Goal: Task Accomplishment & Management: Manage account settings

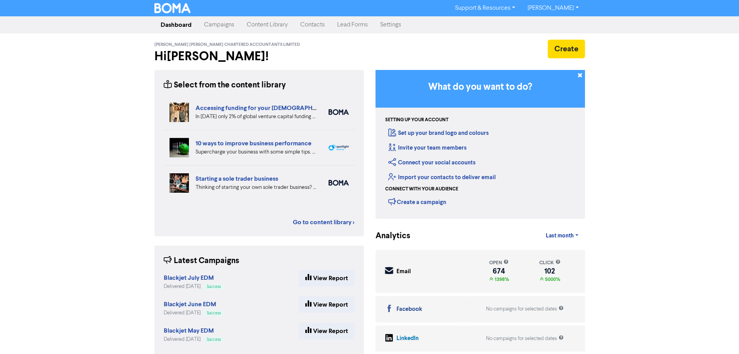
click at [395, 28] on link "Settings" at bounding box center [390, 25] width 33 height 16
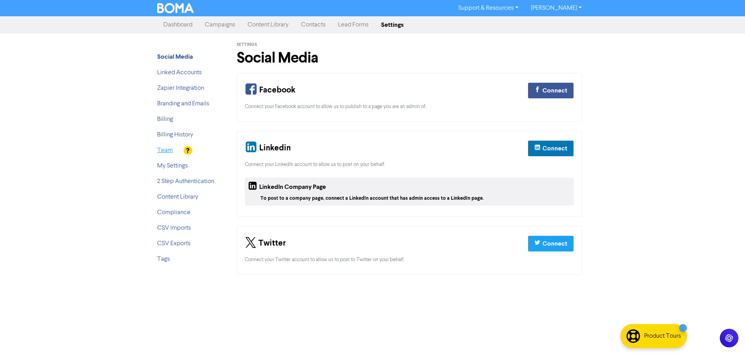
click at [168, 152] on link "Team" at bounding box center [165, 150] width 16 height 6
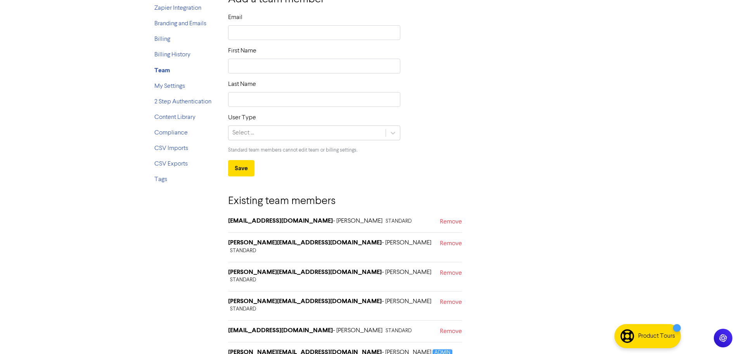
scroll to position [114, 0]
